Goal: Transaction & Acquisition: Book appointment/travel/reservation

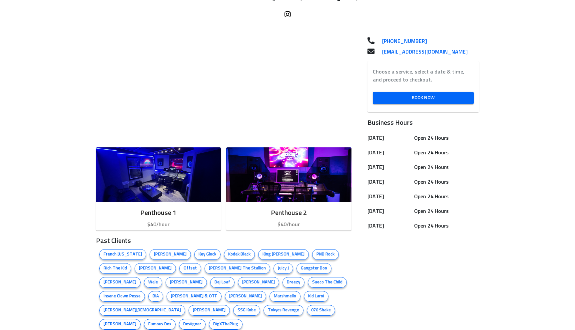
scroll to position [170, 0]
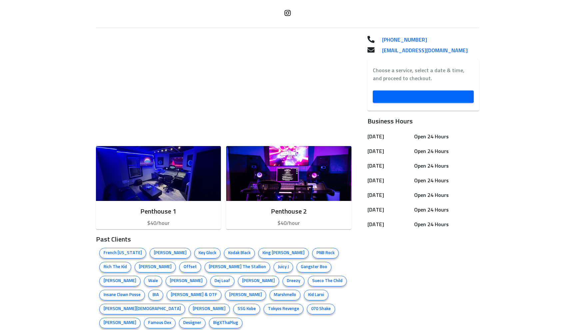
click at [391, 101] on span "Book Now" at bounding box center [423, 97] width 91 height 8
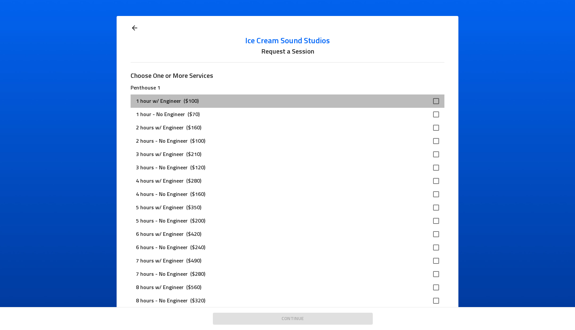
click at [326, 102] on div "1 hour w/ Engineer ($100)" at bounding box center [282, 101] width 292 height 8
click at [342, 102] on div "1 hour w/ Engineer ($100)" at bounding box center [282, 101] width 292 height 8
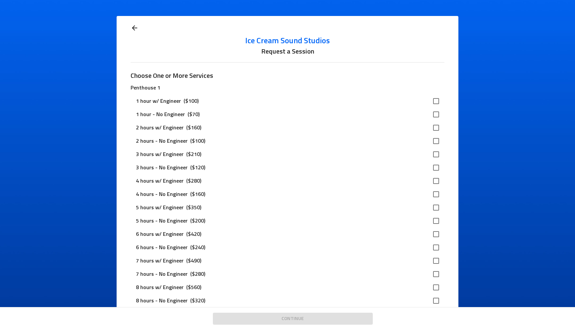
click at [434, 101] on input "checkbox" at bounding box center [436, 101] width 14 height 14
checkbox input "true"
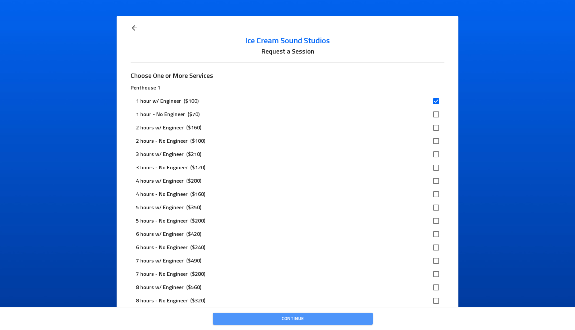
click at [300, 316] on span "Continue" at bounding box center [292, 319] width 149 height 8
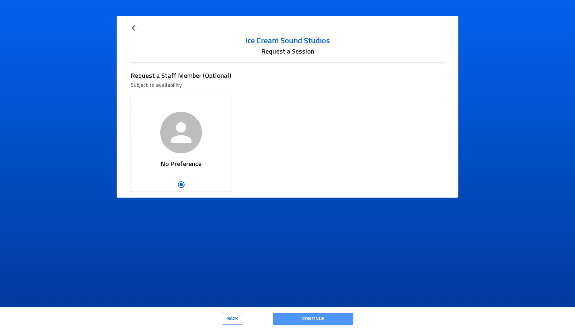
click at [300, 316] on span "Continue" at bounding box center [312, 319] width 69 height 8
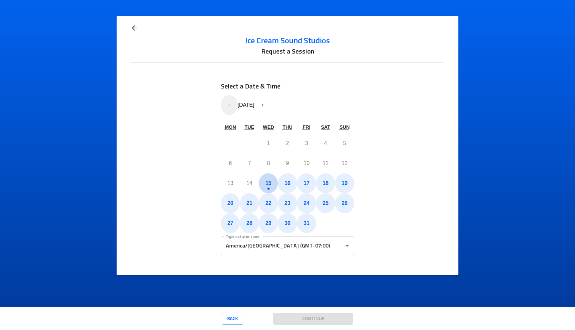
click at [267, 184] on abbr "15" at bounding box center [268, 184] width 6 height 6
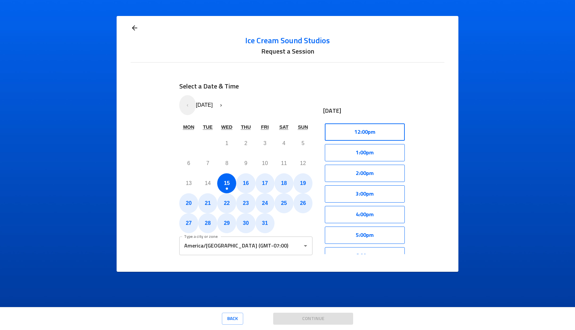
scroll to position [71, 0]
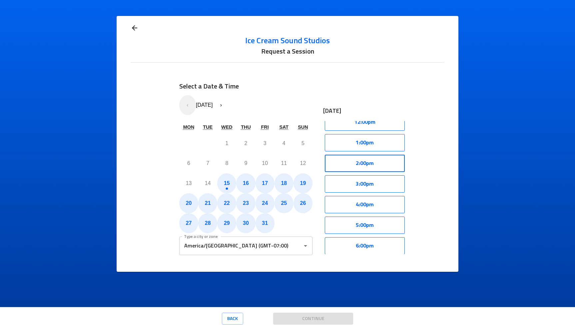
click at [364, 163] on button "2:00pm" at bounding box center [365, 163] width 80 height 17
click at [389, 162] on button "Select" at bounding box center [386, 163] width 38 height 17
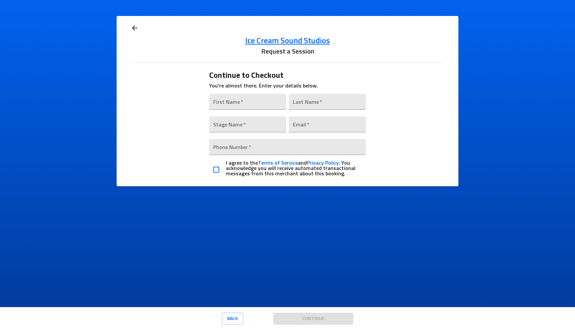
click at [292, 41] on h5 "Ice Cream Sound Studios" at bounding box center [287, 41] width 313 height 11
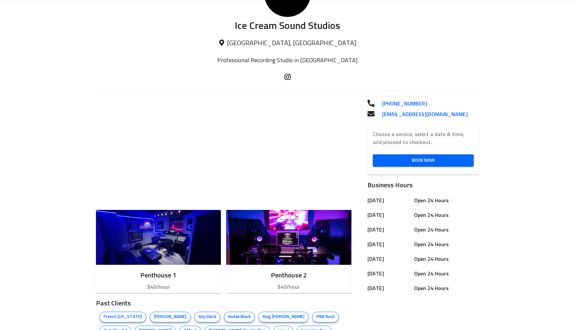
scroll to position [118, 0]
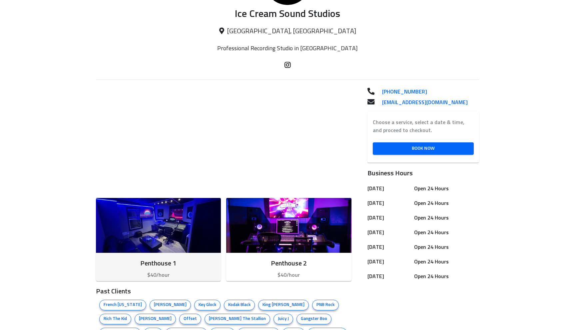
click at [183, 216] on img "button" at bounding box center [158, 225] width 125 height 55
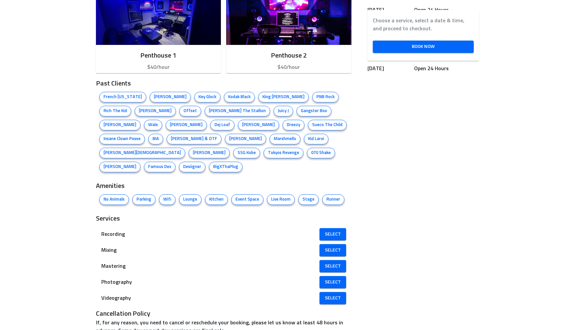
scroll to position [330, 0]
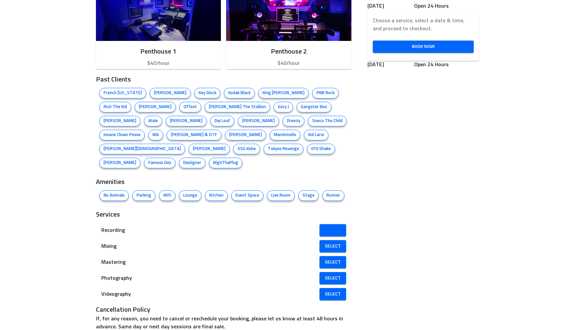
click at [330, 226] on span "Select" at bounding box center [333, 230] width 16 height 8
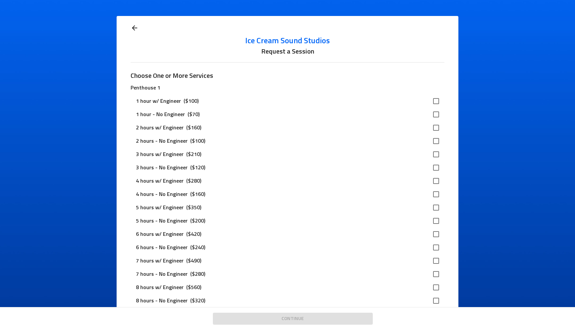
click at [435, 102] on input "checkbox" at bounding box center [436, 101] width 14 height 14
checkbox input "true"
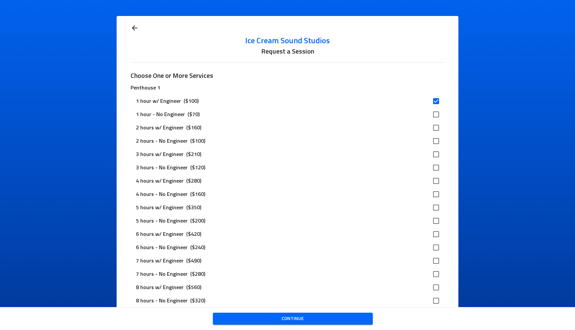
click at [313, 316] on span "Continue" at bounding box center [292, 319] width 149 height 8
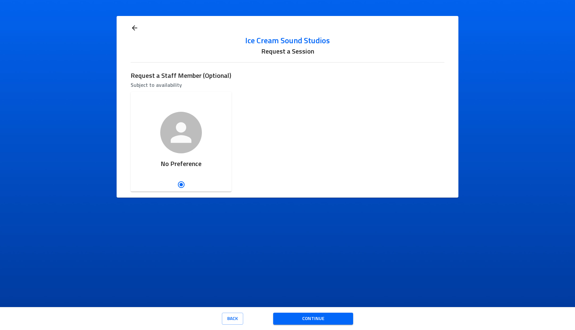
click at [291, 315] on span "Continue" at bounding box center [312, 319] width 69 height 8
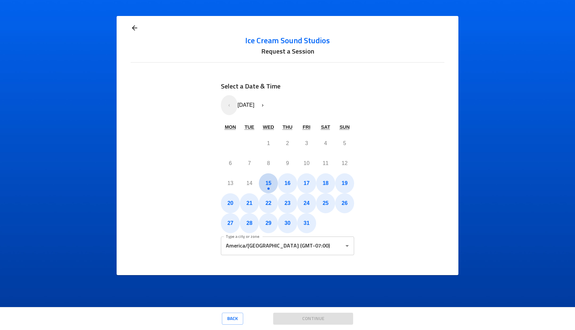
click at [267, 183] on abbr "15" at bounding box center [268, 184] width 6 height 6
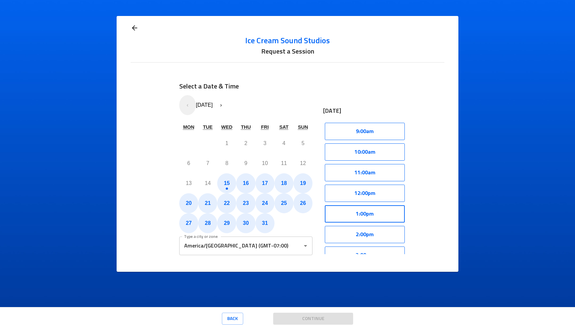
click at [369, 210] on button "1:00pm" at bounding box center [365, 213] width 80 height 17
click at [382, 210] on button "Select" at bounding box center [386, 213] width 38 height 17
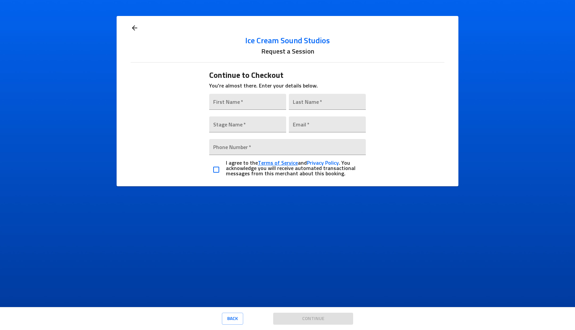
click at [286, 162] on link "Terms of Service" at bounding box center [278, 163] width 40 height 5
click at [321, 164] on link "Privacy Policy" at bounding box center [323, 163] width 32 height 5
